Goal: Task Accomplishment & Management: Use online tool/utility

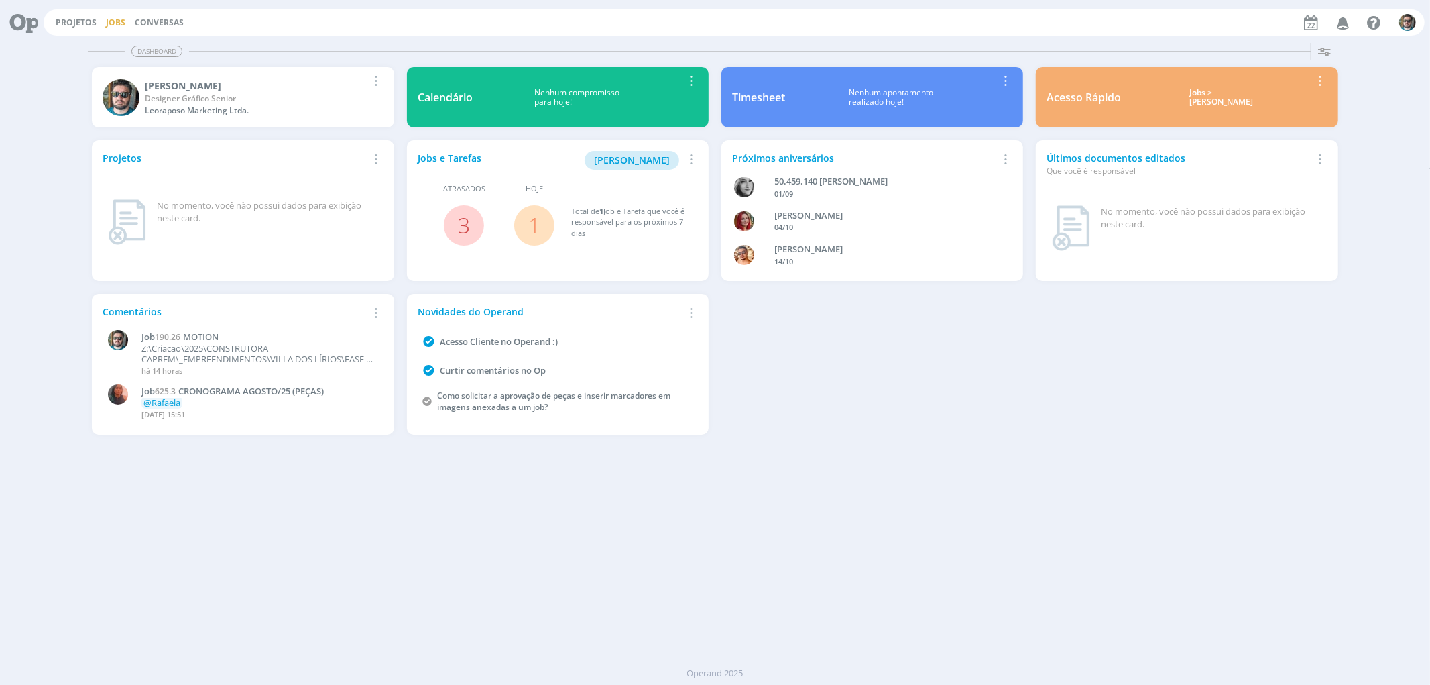
click at [111, 21] on link "Jobs" at bounding box center [115, 22] width 19 height 11
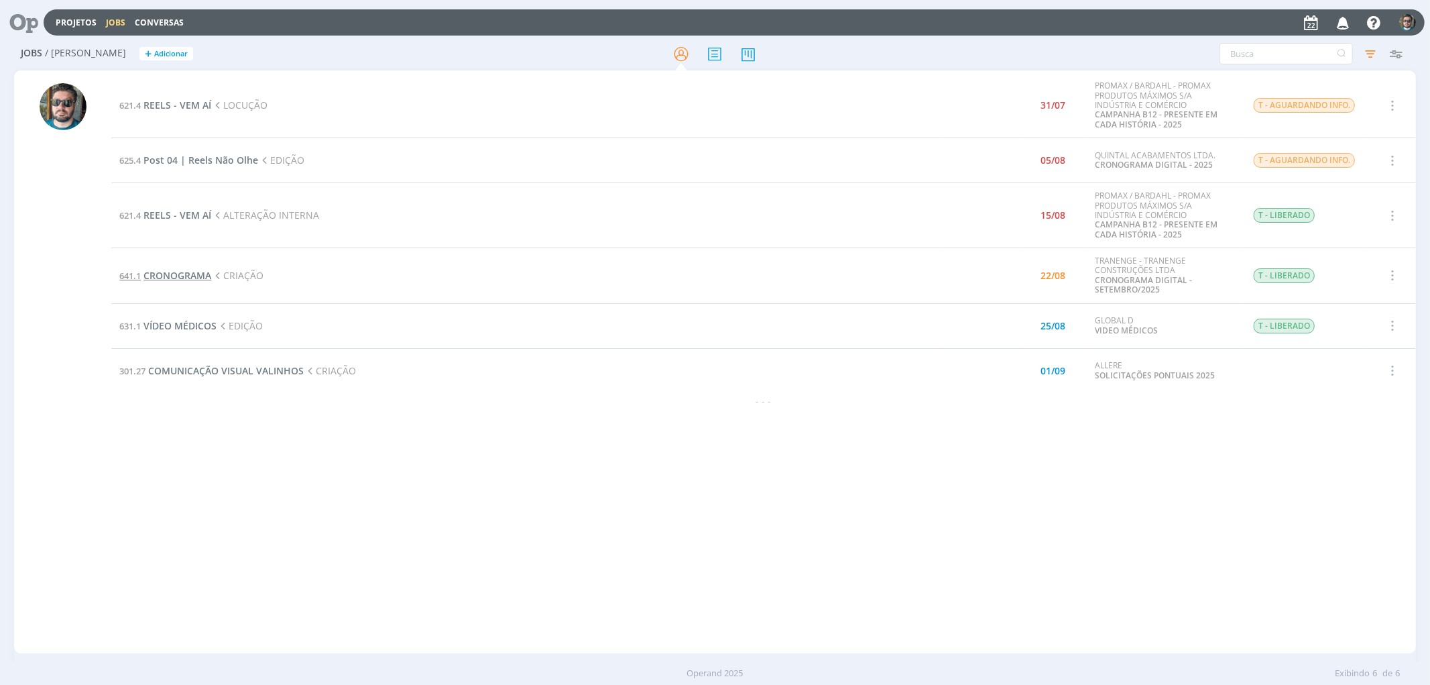
click at [182, 270] on span "CRONOGRAMA" at bounding box center [178, 275] width 68 height 13
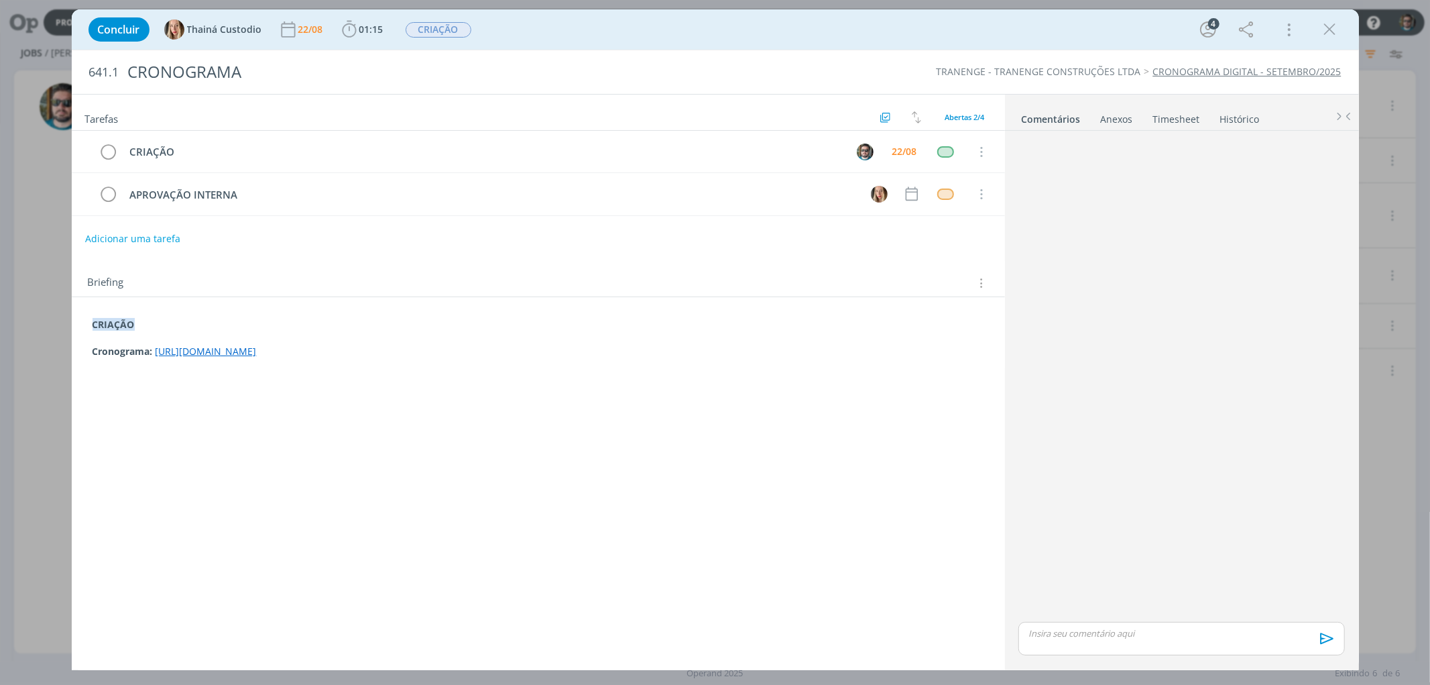
click at [257, 356] on link "[URL][DOMAIN_NAME]" at bounding box center [206, 351] width 101 height 13
click at [419, 323] on link "[URL][DOMAIN_NAME]" at bounding box center [375, 325] width 101 height 17
click at [427, 326] on link "[URL][DOMAIN_NAME]" at bounding box center [375, 325] width 101 height 17
click at [357, 29] on icon "dialog" at bounding box center [349, 29] width 20 height 20
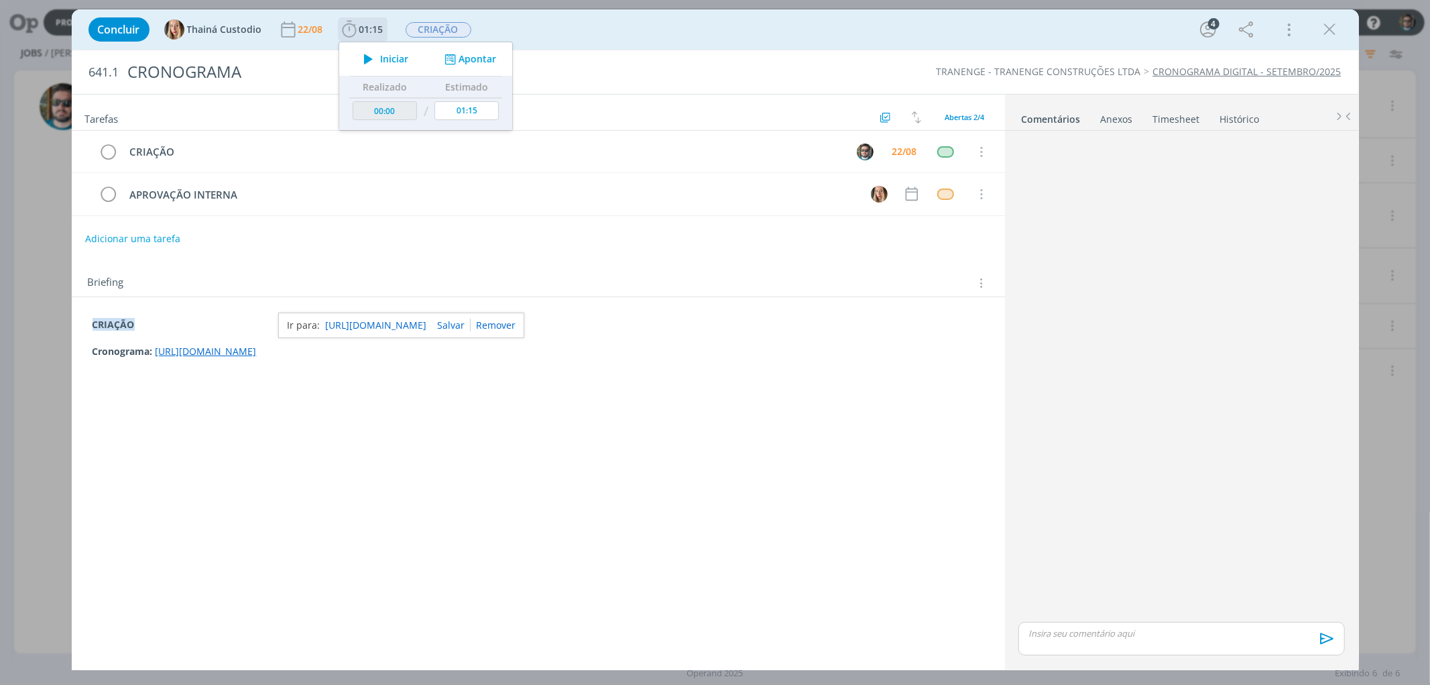
click at [369, 58] on icon "dialog" at bounding box center [368, 58] width 23 height 17
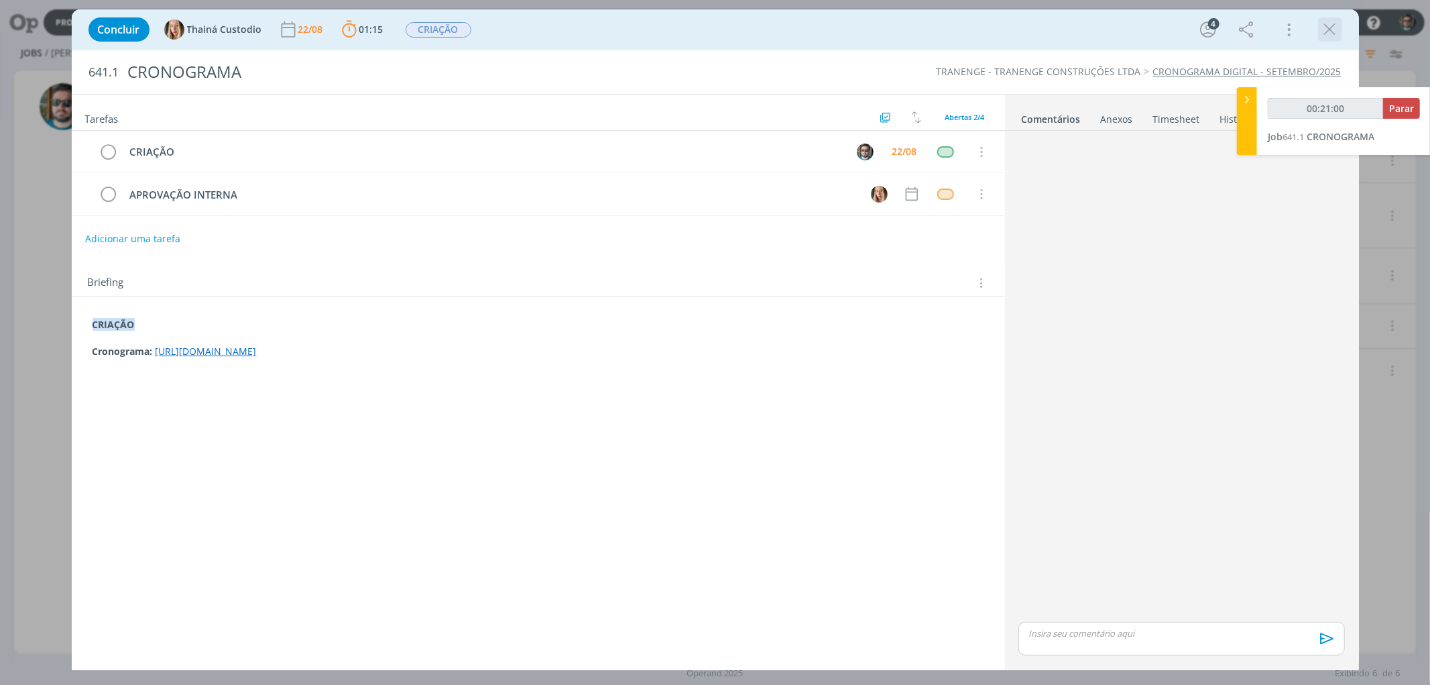
click at [1332, 34] on icon "dialog" at bounding box center [1330, 29] width 20 height 20
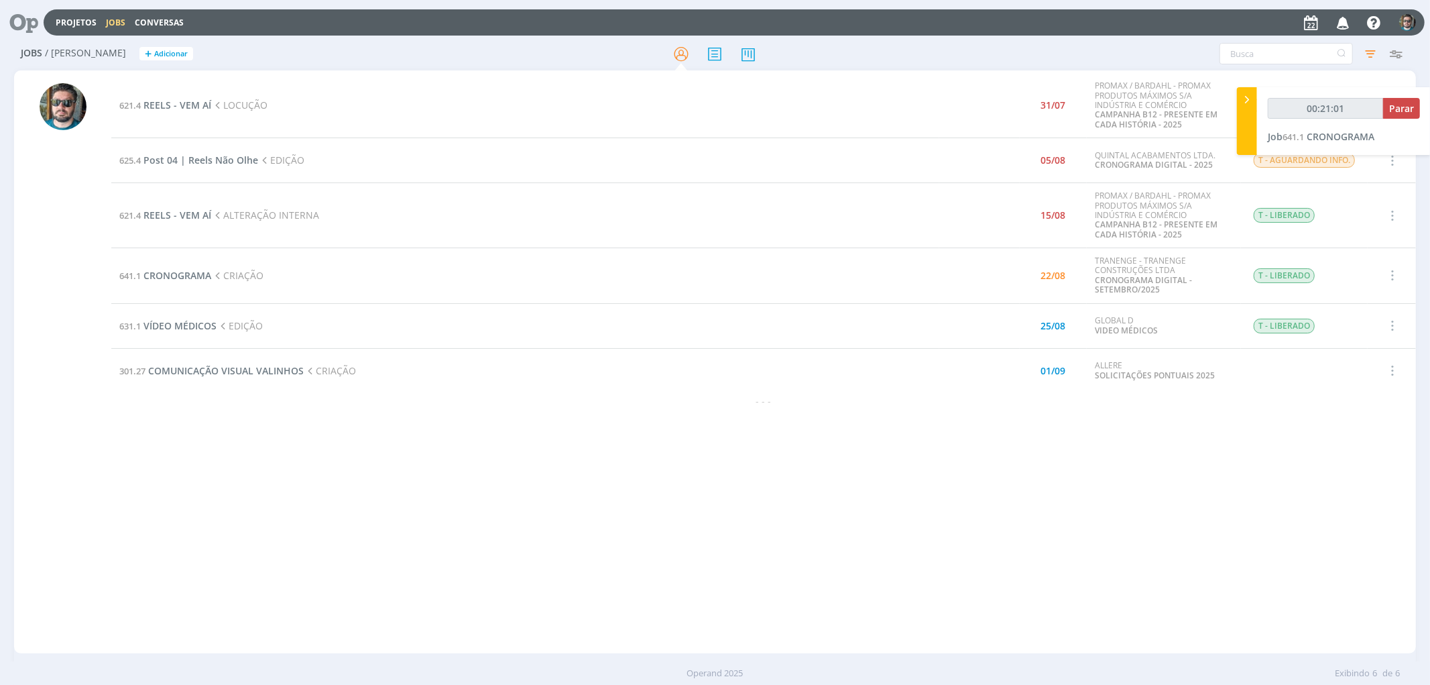
click at [1337, 24] on icon "button" at bounding box center [1343, 22] width 23 height 23
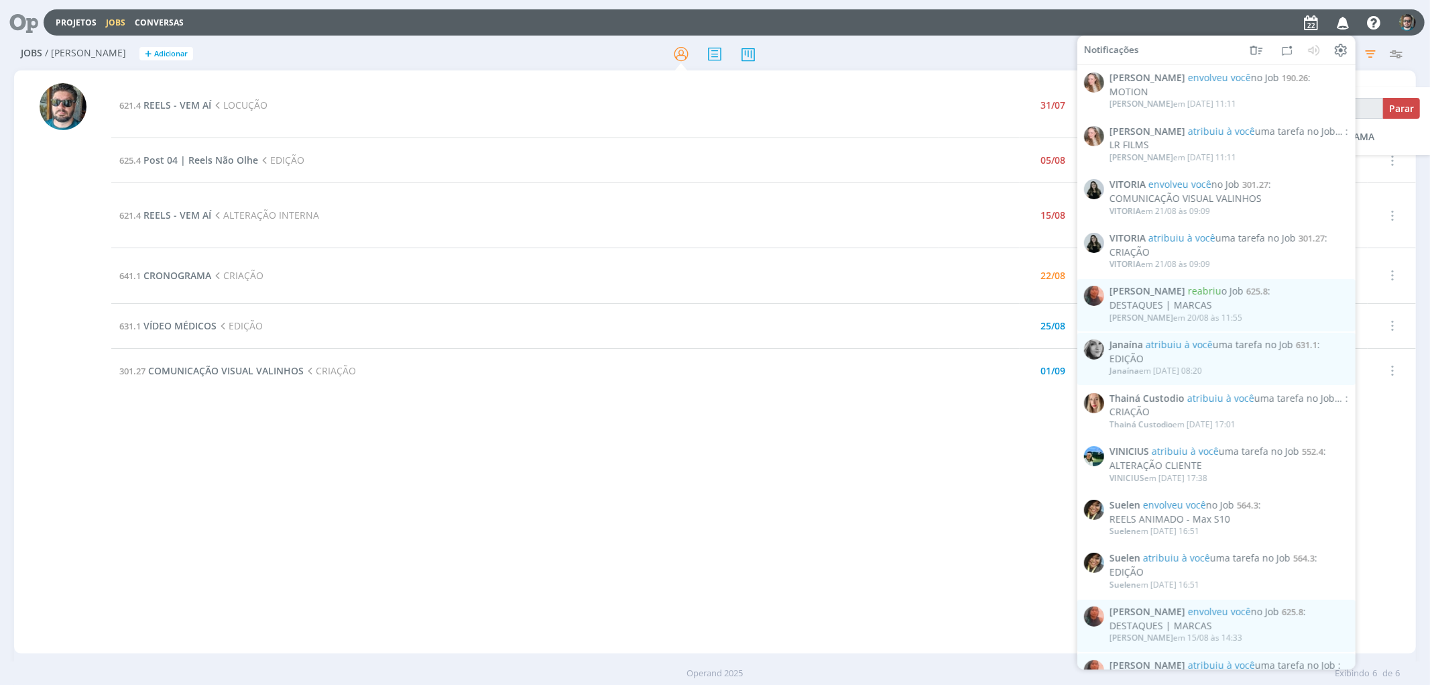
click at [514, 654] on div "621.4 REELS - VEM AÍ LOCUÇÃO 31/07 PROMAX / BARDAHL - PROMAX PRODUTOS MÁXIMOS S…" at bounding box center [715, 380] width 1402 height 620
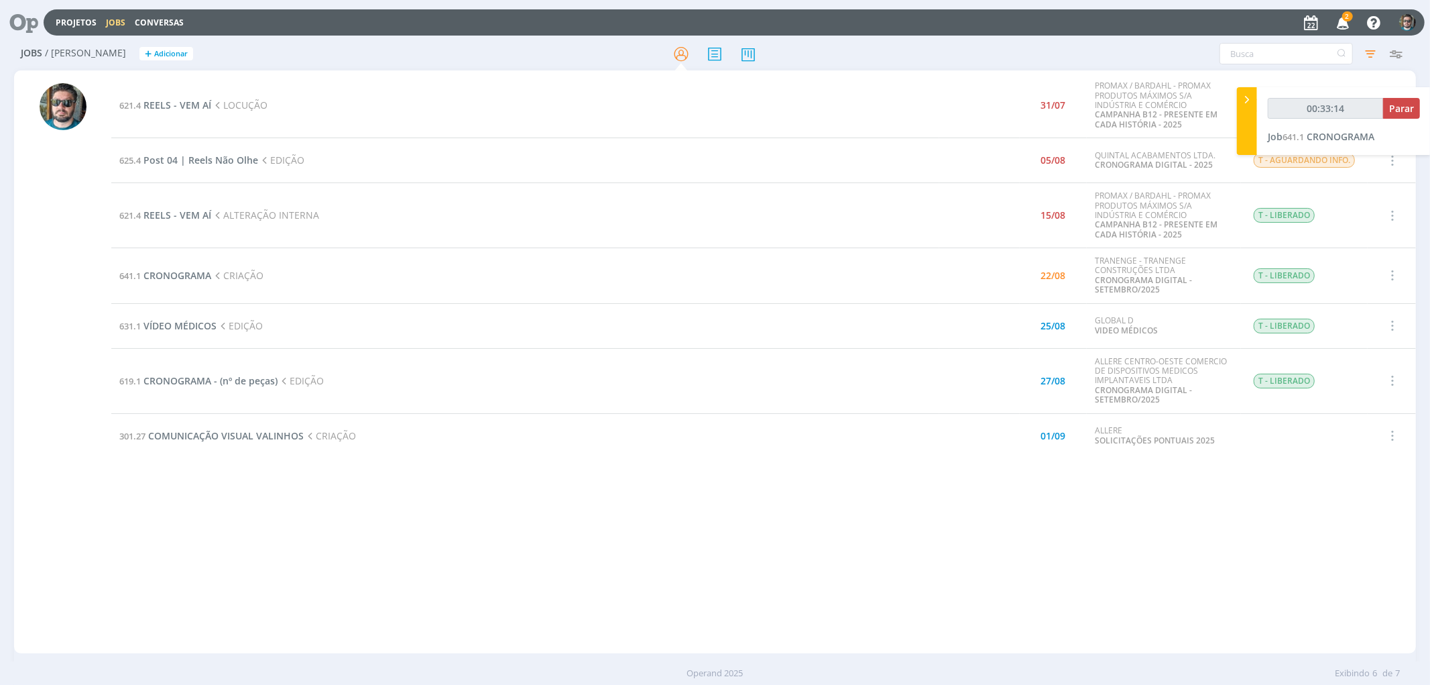
click at [1338, 23] on icon "button" at bounding box center [1343, 22] width 23 height 23
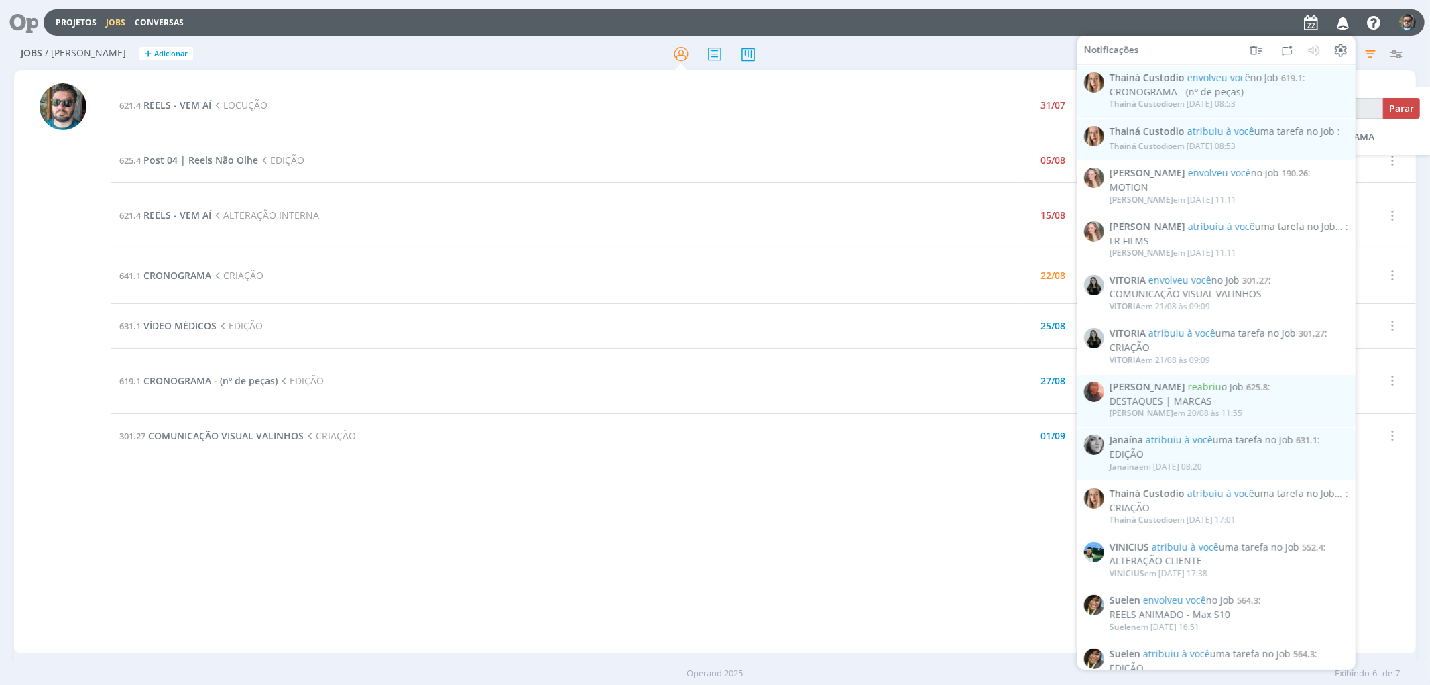
click at [1343, 23] on icon "button" at bounding box center [1343, 22] width 23 height 23
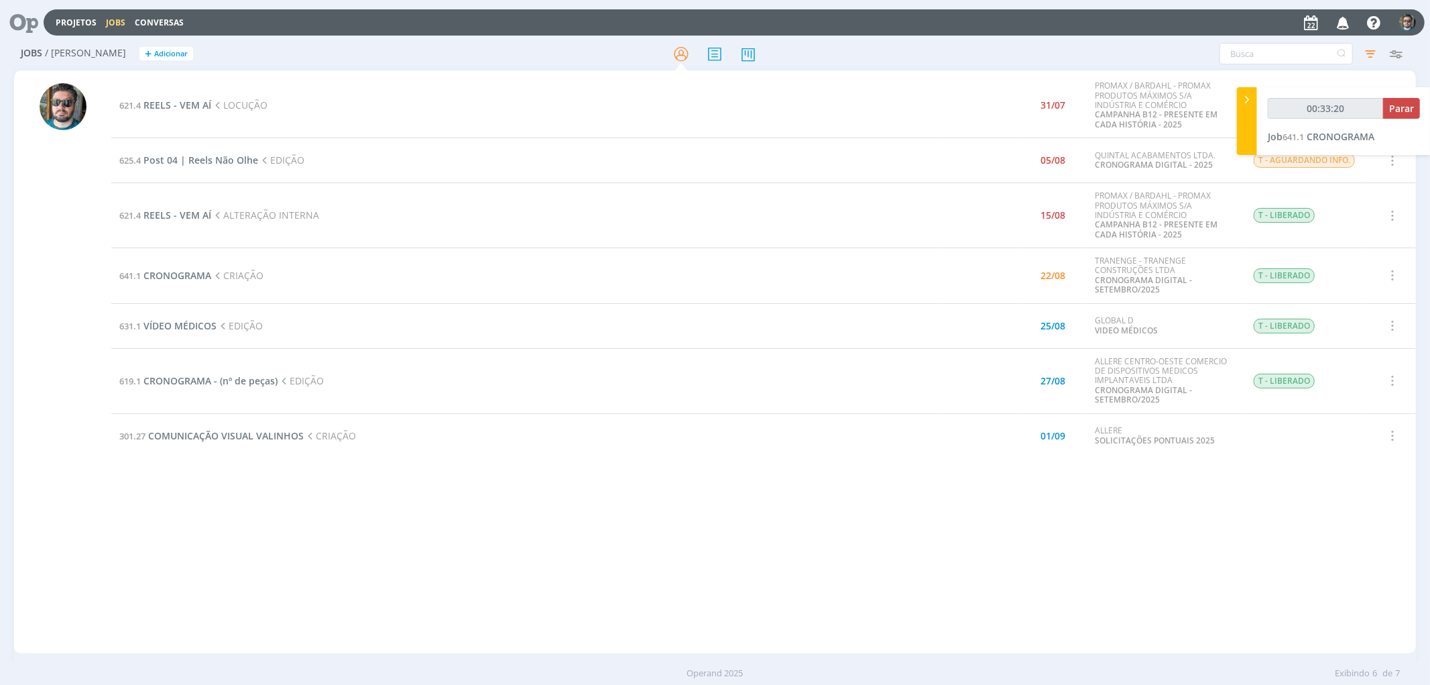
click at [749, 608] on div "621.4 REELS - VEM AÍ LOCUÇÃO 31/07 PROMAX / BARDAHL - PROMAX PRODUTOS MÁXIMOS S…" at bounding box center [763, 361] width 1304 height 577
click at [1346, 28] on icon "button" at bounding box center [1343, 22] width 23 height 23
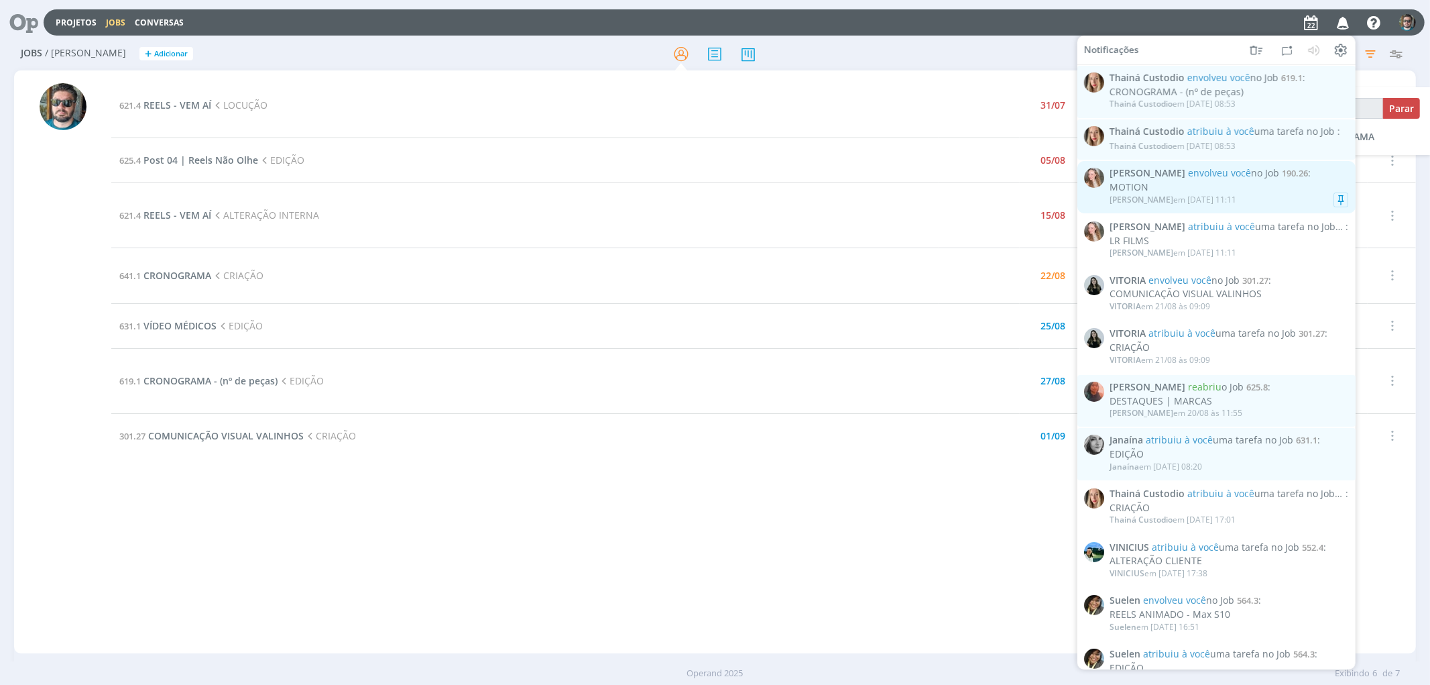
click at [1257, 190] on div "MOTION" at bounding box center [1229, 187] width 239 height 11
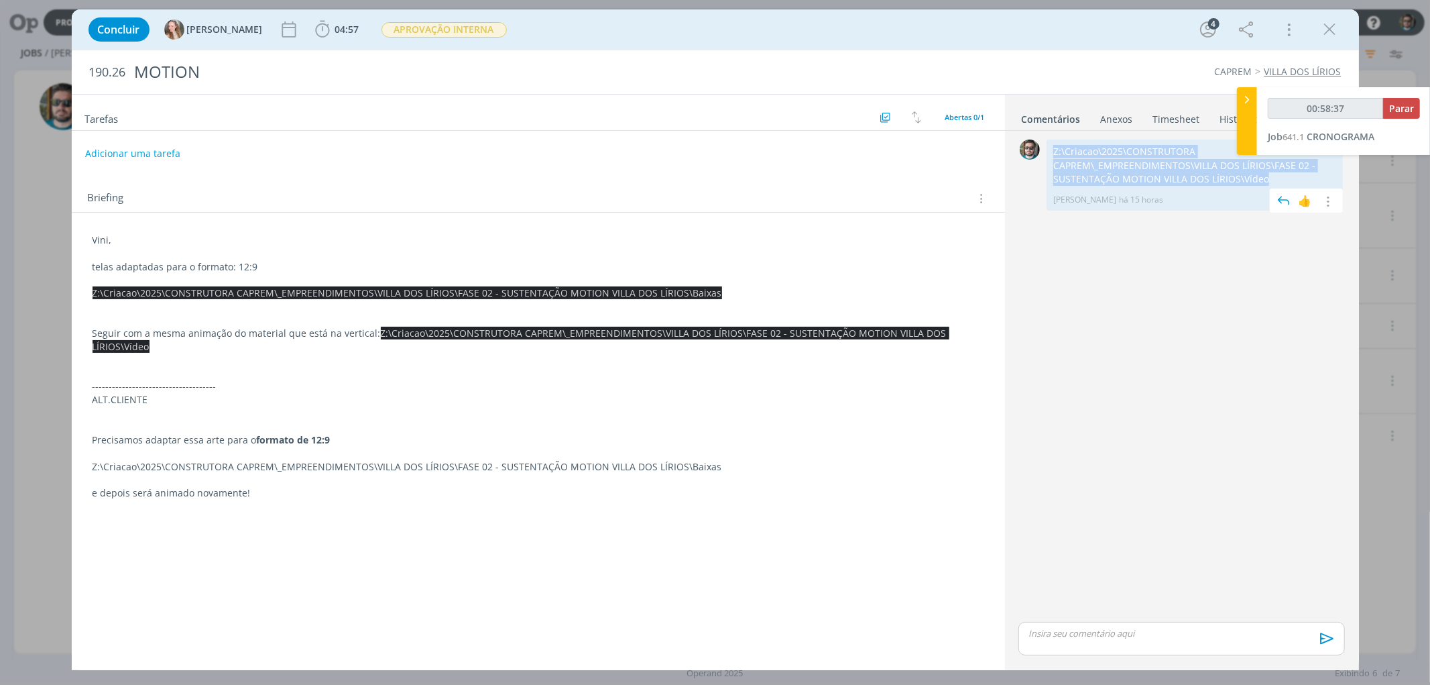
drag, startPoint x: 1269, startPoint y: 179, endPoint x: 1053, endPoint y: 157, distance: 217.1
click at [1053, 157] on div "Z:\Criacao\2025\CONSTRUTORA CAPREM\_EMPREENDIMENTOS\VILLA DOS LÍRIOS\FASE 02 - …" at bounding box center [1195, 174] width 296 height 71
copy p "Z:\Criacao\2025\CONSTRUTORA CAPREM\_EMPREENDIMENTOS\VILLA DOS LÍRIOS\FASE 02 - …"
click at [1116, 316] on div "0 Z:\Criacao\2025\CONSTRUTORA CAPREM\_EMPREENDIMENTOS\VILLA DOS LÍRIOS\FASE 02 …" at bounding box center [1181, 377] width 337 height 483
type input "01:42:13"
